Goal: Information Seeking & Learning: Learn about a topic

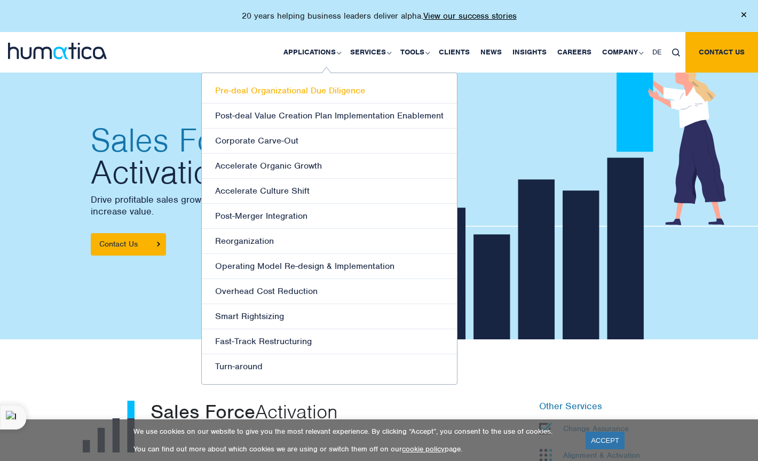
click at [291, 94] on link "Pre-deal Organizational Due Diligence" at bounding box center [329, 90] width 255 height 25
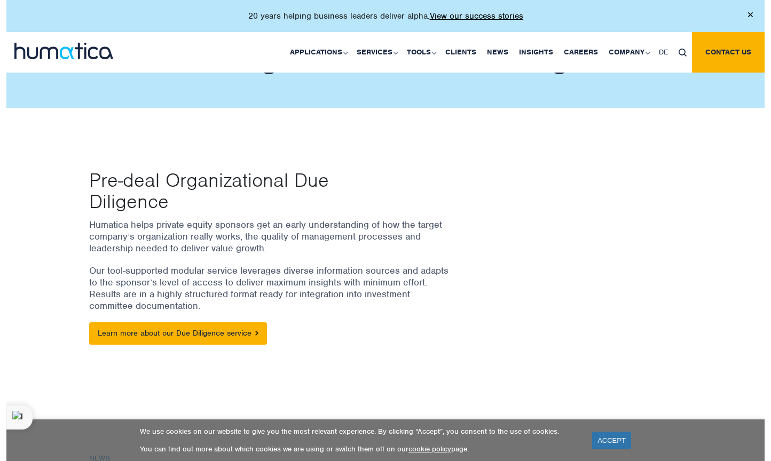
scroll to position [37, 0]
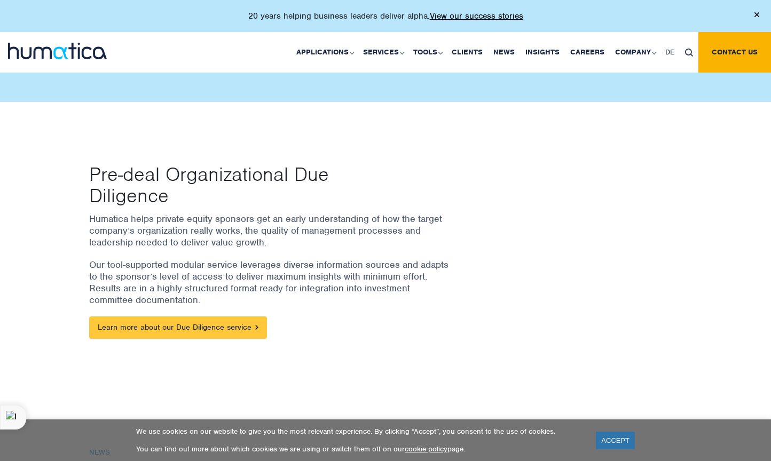
click at [123, 321] on link "Learn more about our Due Diligence service" at bounding box center [178, 328] width 178 height 22
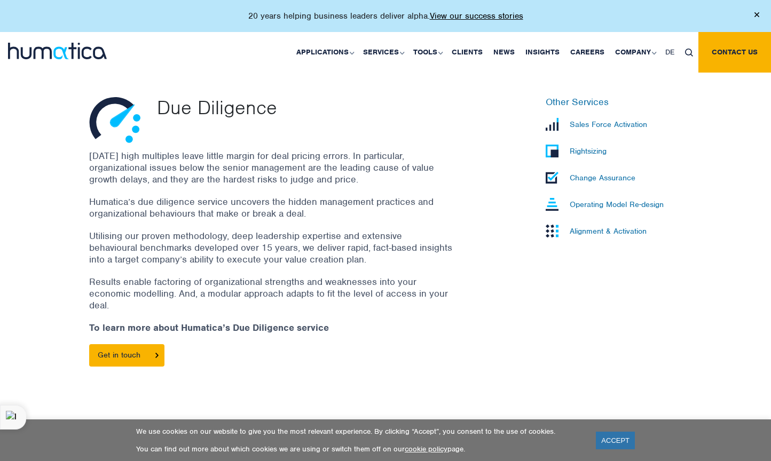
scroll to position [304, 0]
click at [621, 125] on p "Sales Force Activation" at bounding box center [608, 125] width 77 height 10
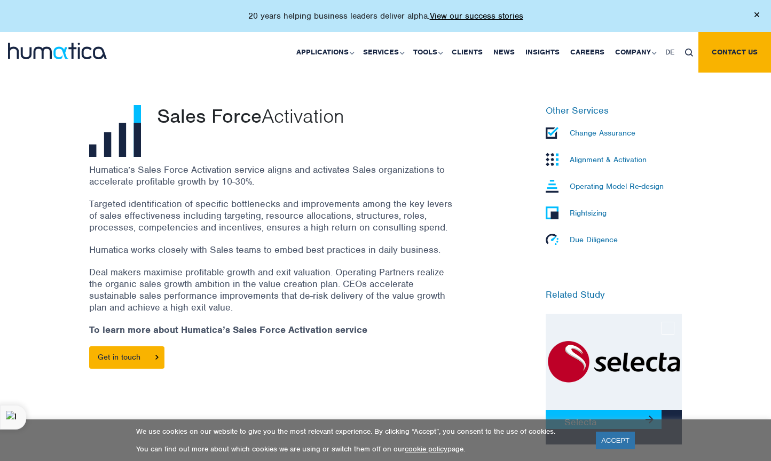
scroll to position [296, 0]
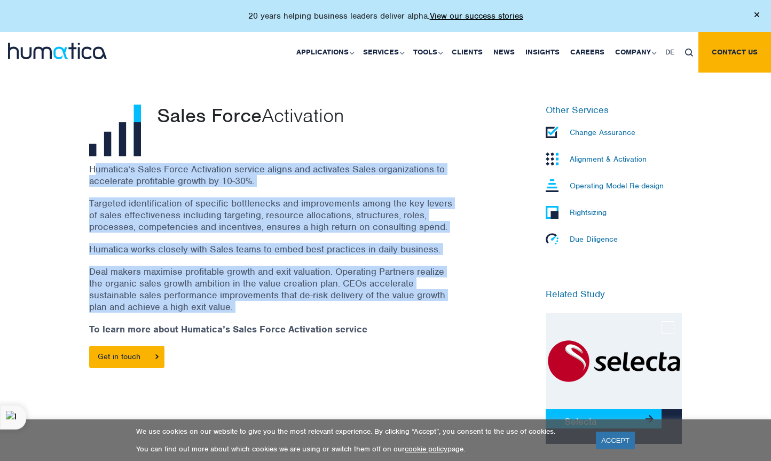
drag, startPoint x: 97, startPoint y: 165, endPoint x: 341, endPoint y: 322, distance: 290.2
click at [340, 322] on div "Humatica’s Sales Force Activation service aligns and activates Sales organizati…" at bounding box center [284, 271] width 390 height 216
click at [308, 266] on p "Deal makers maximise profitable growth and exit valuation. Operating Partners r…" at bounding box center [270, 289] width 363 height 47
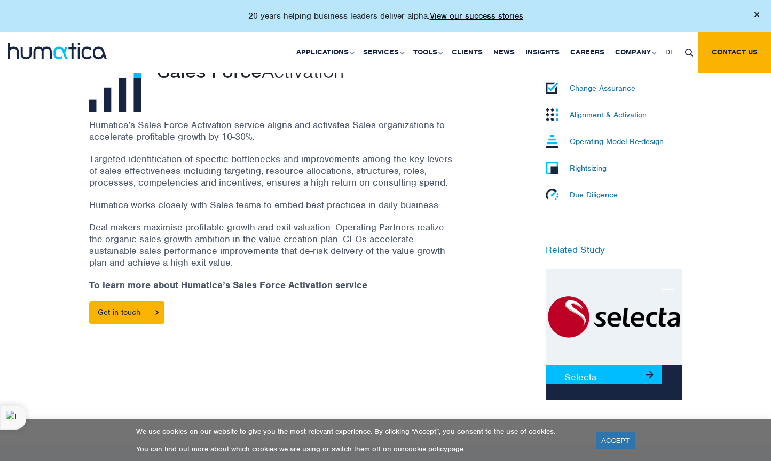
scroll to position [352, 0]
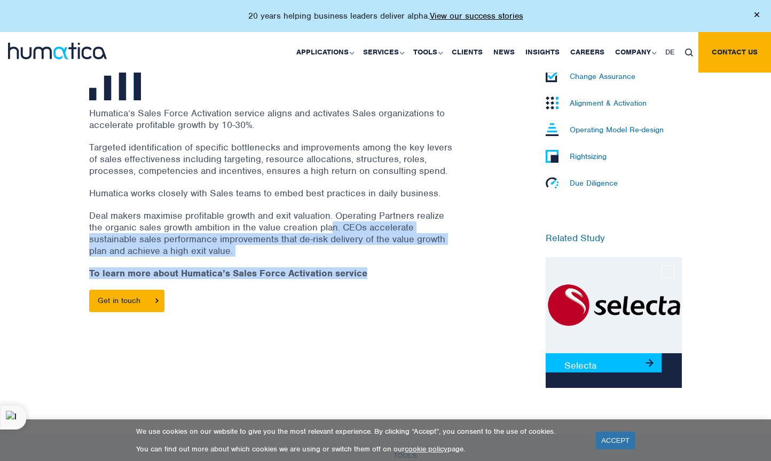
drag, startPoint x: 399, startPoint y: 274, endPoint x: 335, endPoint y: 229, distance: 78.8
click at [335, 229] on div "Humatica’s Sales Force Activation service aligns and activates Sales organizati…" at bounding box center [284, 215] width 390 height 216
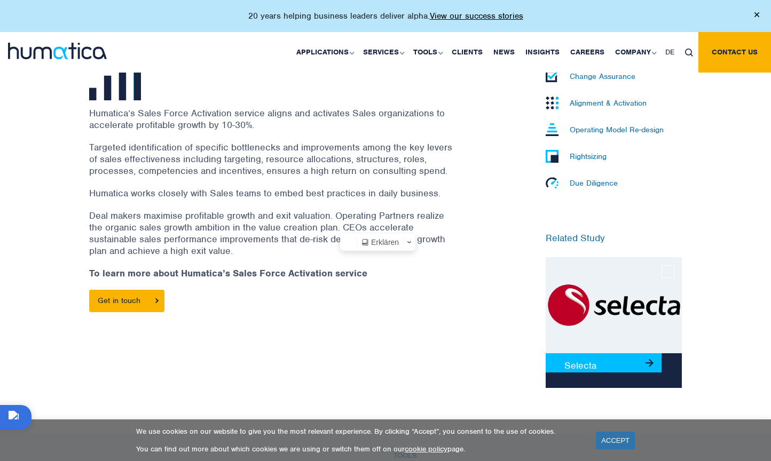
click at [274, 172] on p "Targeted identification of specific bottlenecks and improvements among the key …" at bounding box center [270, 158] width 363 height 35
click at [568, 333] on img at bounding box center [614, 305] width 136 height 96
click at [568, 364] on link "Selecta" at bounding box center [604, 362] width 116 height 19
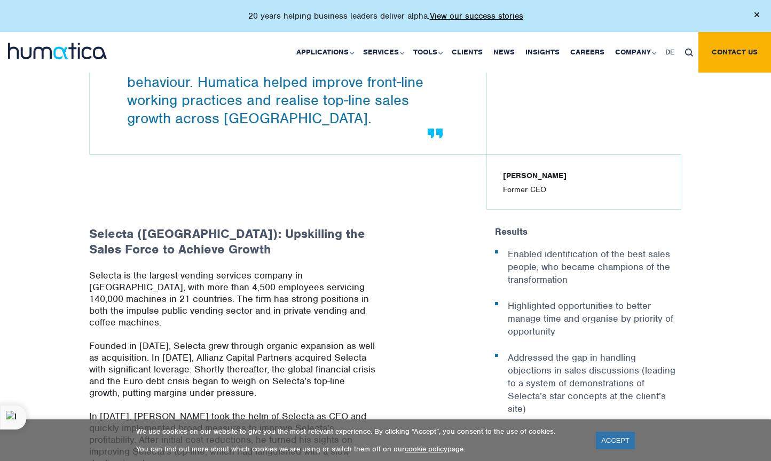
scroll to position [239, 0]
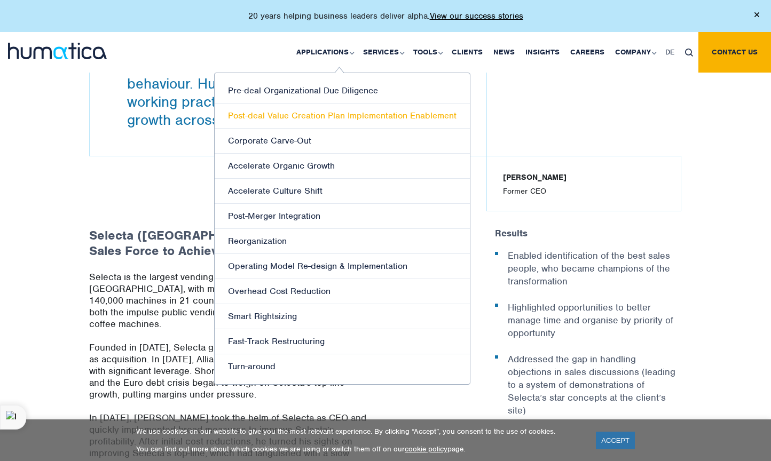
click at [328, 104] on link "Post-deal Value Creation Plan Implementation Enablement" at bounding box center [342, 116] width 255 height 25
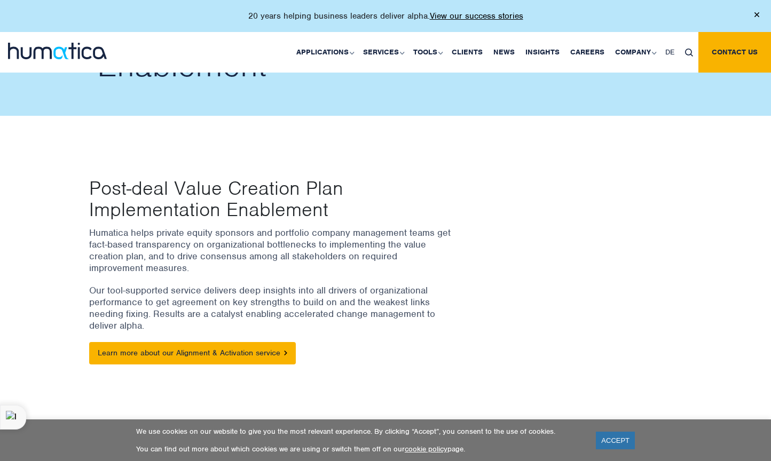
scroll to position [56, 0]
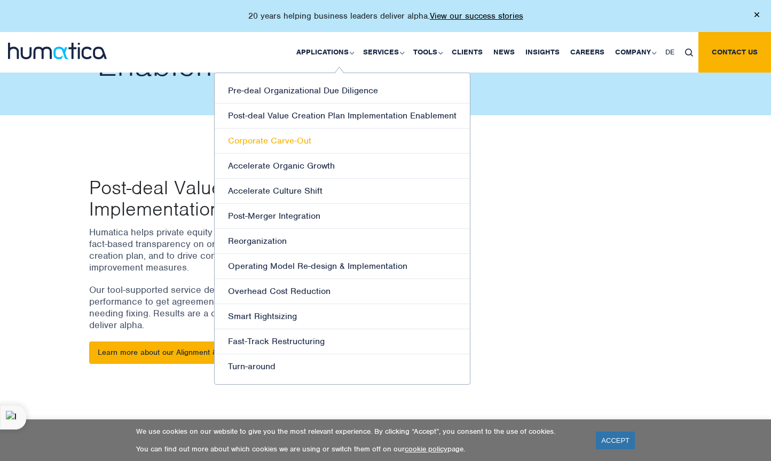
click at [332, 145] on link "Corporate Carve-Out" at bounding box center [342, 141] width 255 height 25
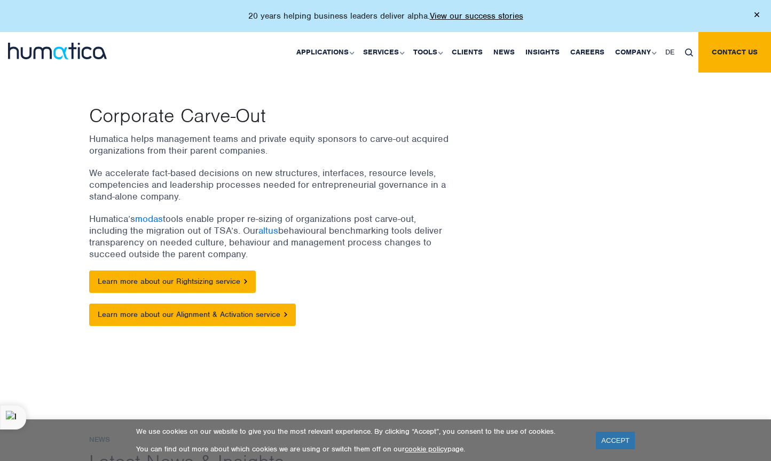
scroll to position [98, 0]
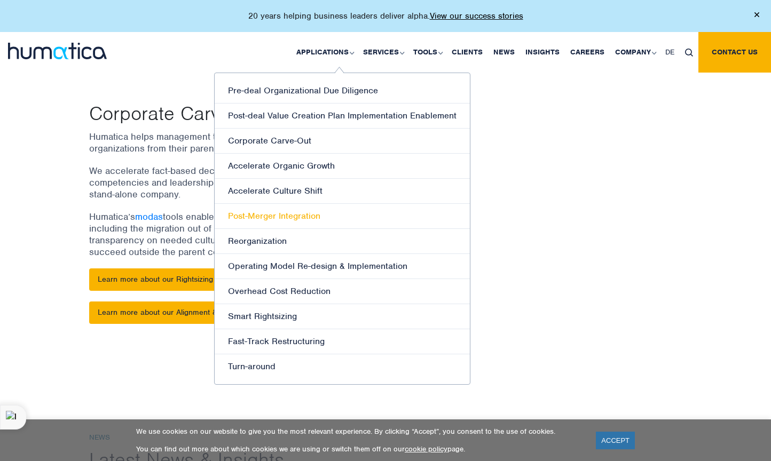
click at [319, 221] on link "Post-Merger Integration" at bounding box center [342, 216] width 255 height 25
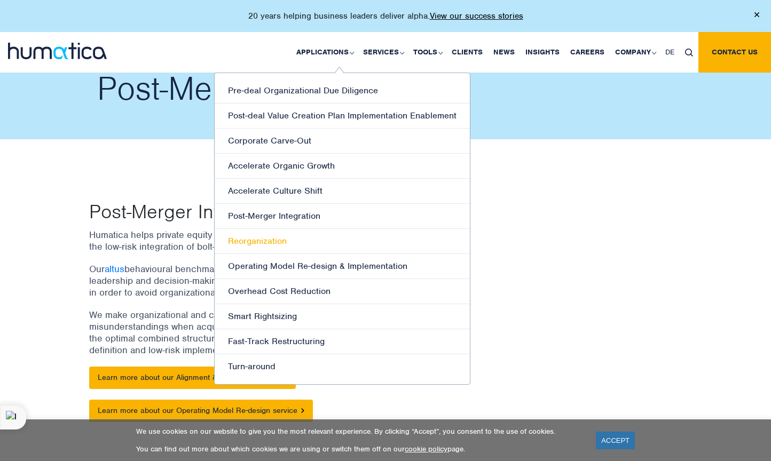
click at [274, 247] on link "Reorganization" at bounding box center [342, 241] width 255 height 25
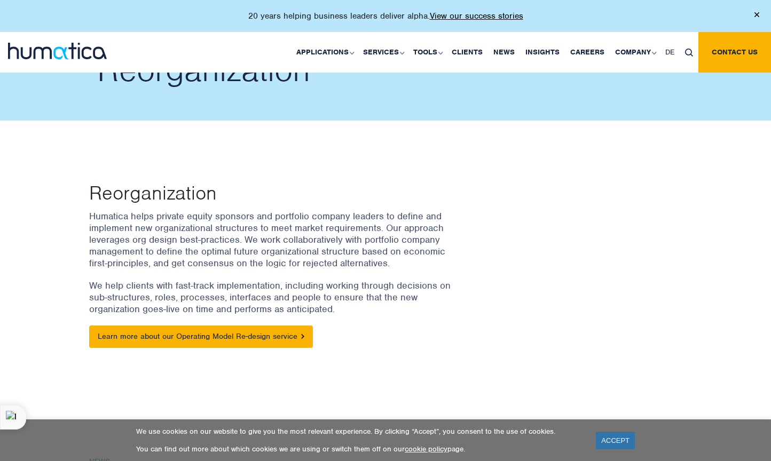
scroll to position [20, 0]
